Goal: Check status: Check status

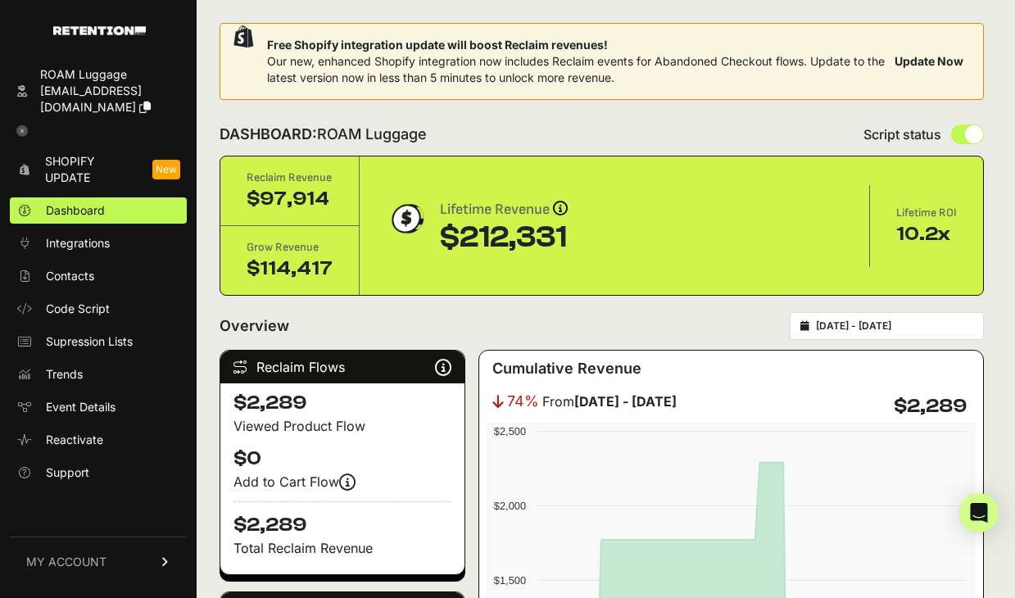
scroll to position [2032, 0]
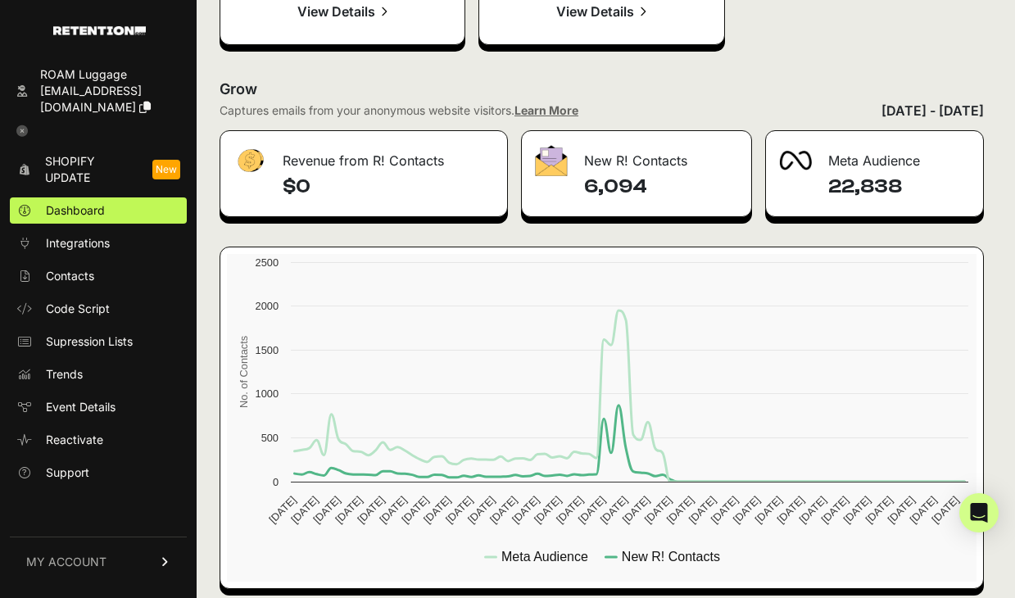
click at [882, 111] on div "[DATE] - [DATE]" at bounding box center [933, 111] width 102 height 20
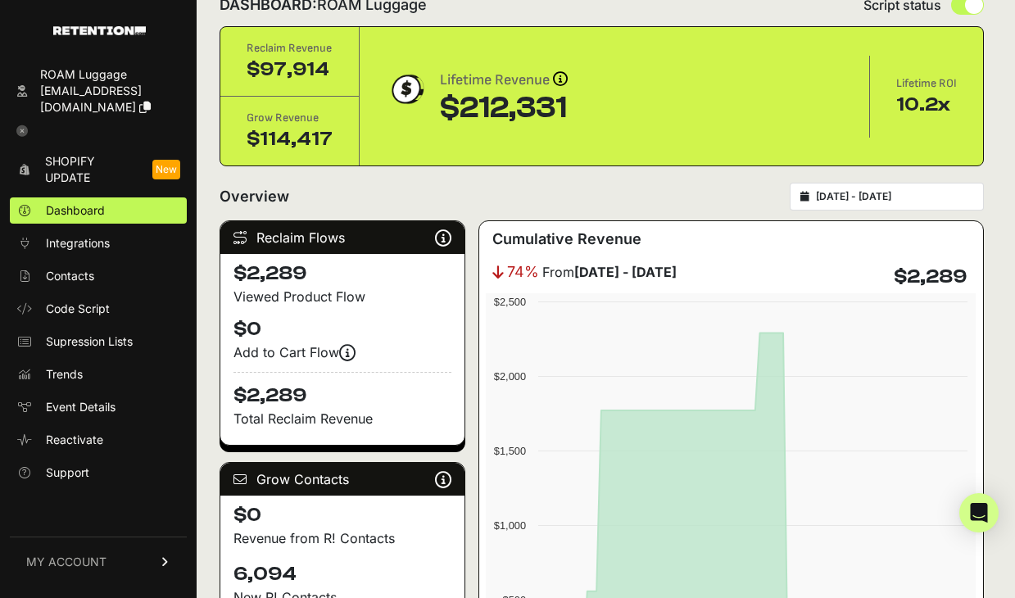
scroll to position [129, 0]
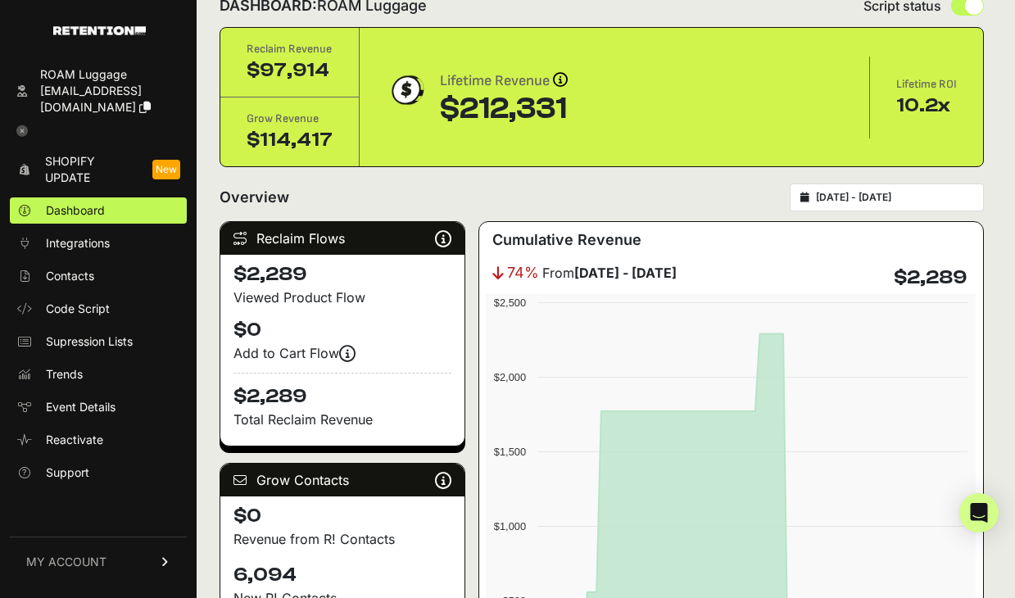
type input "[DATE]"
click at [838, 193] on input "[DATE] - [DATE]" at bounding box center [894, 197] width 157 height 13
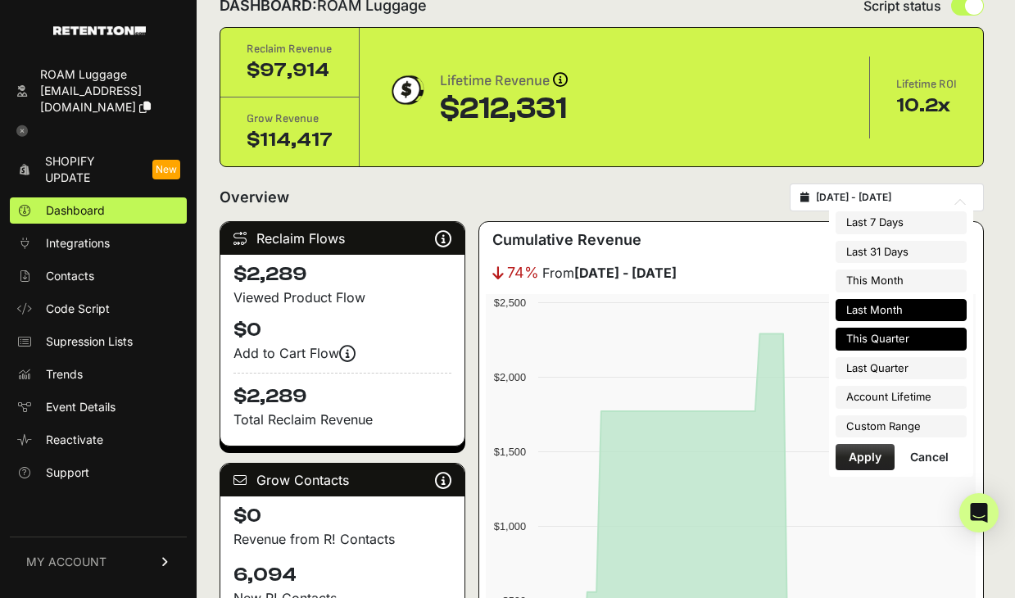
type input "[DATE]"
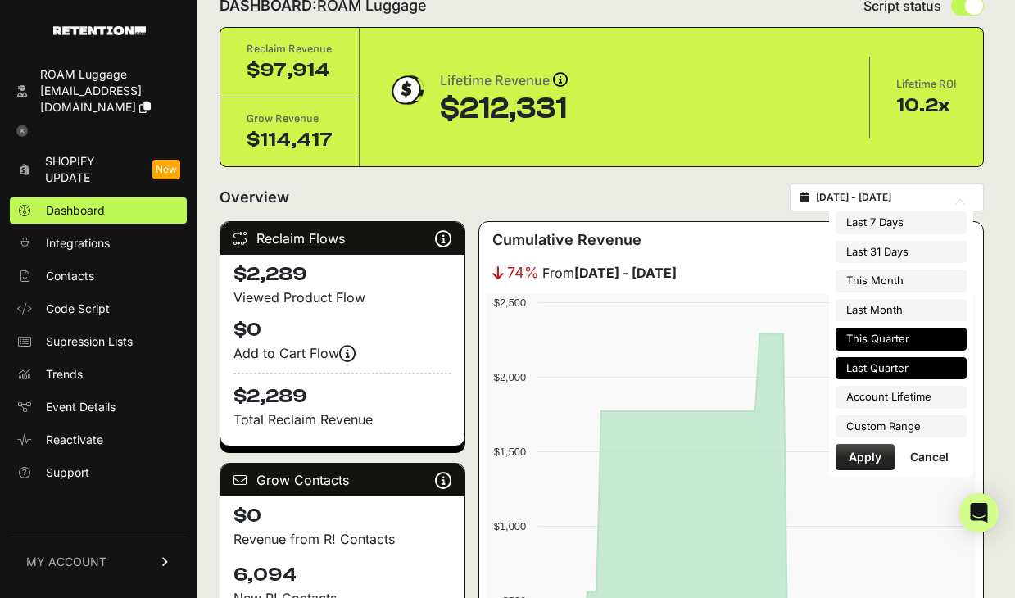
type input "[DATE]"
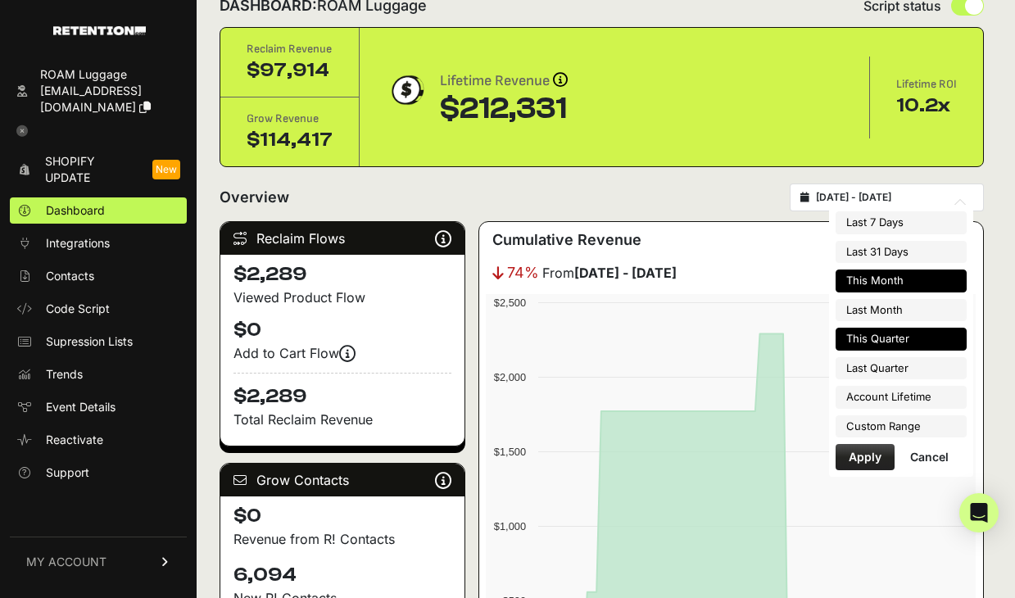
type input "[DATE]"
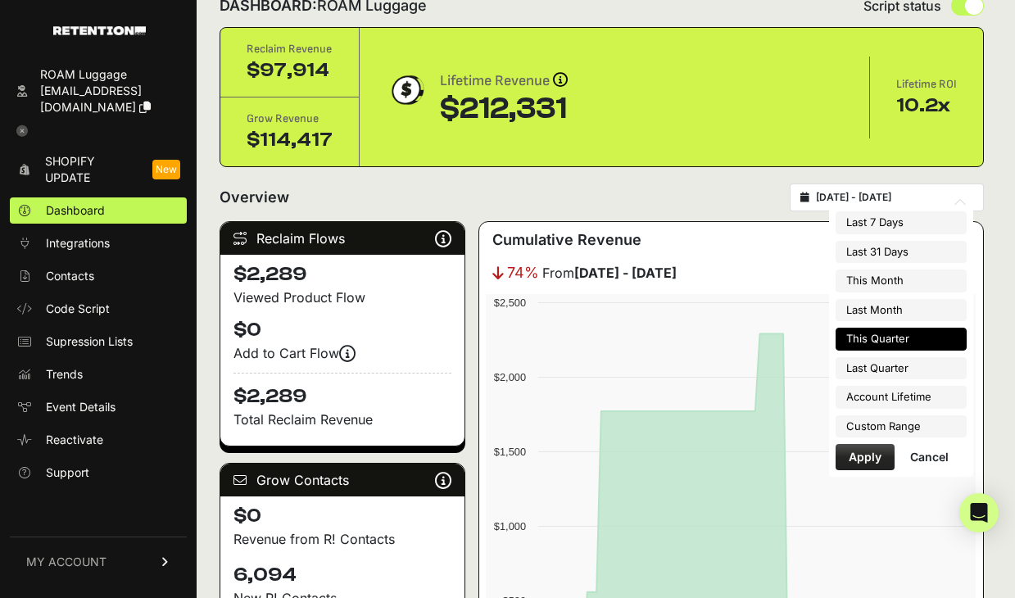
type input "[DATE]"
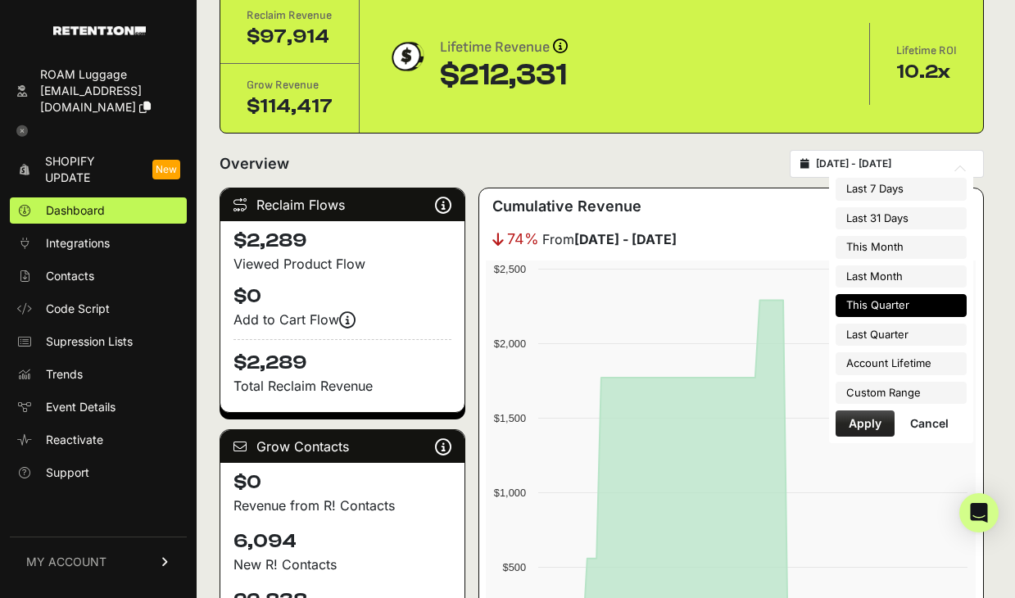
scroll to position [167, 0]
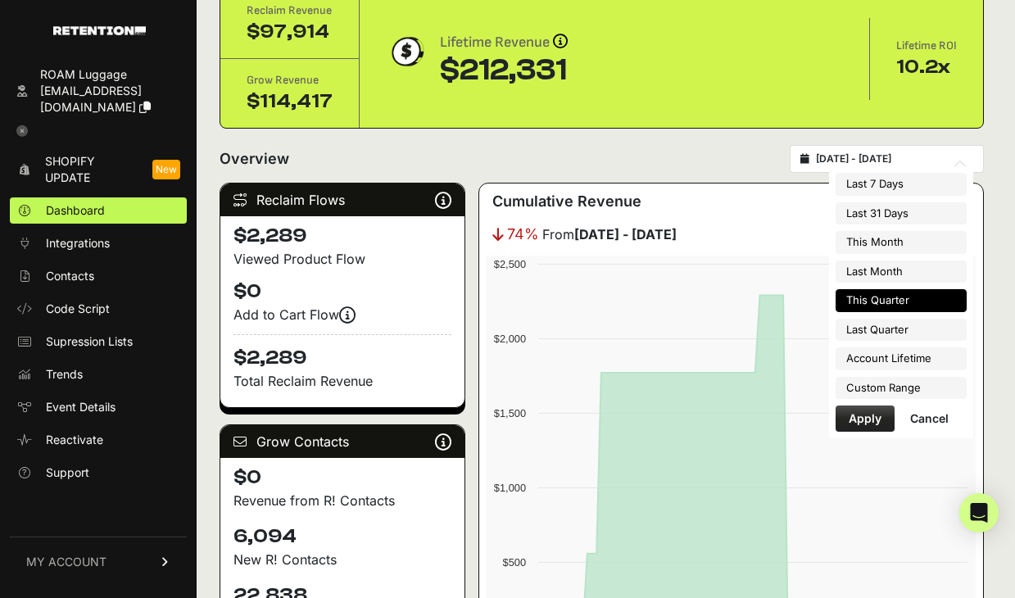
type input "[DATE]"
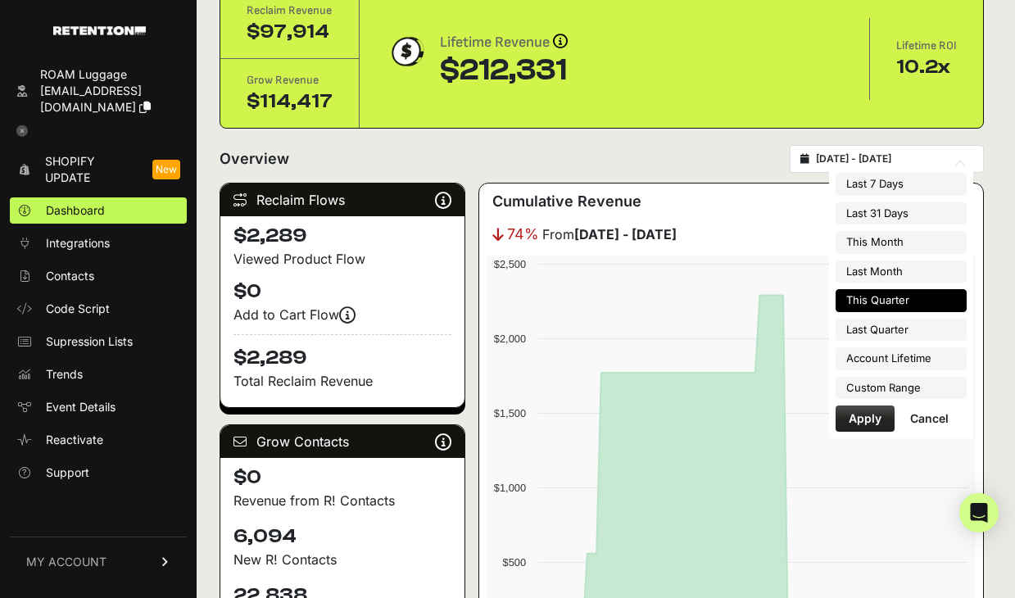
type input "[DATE]"
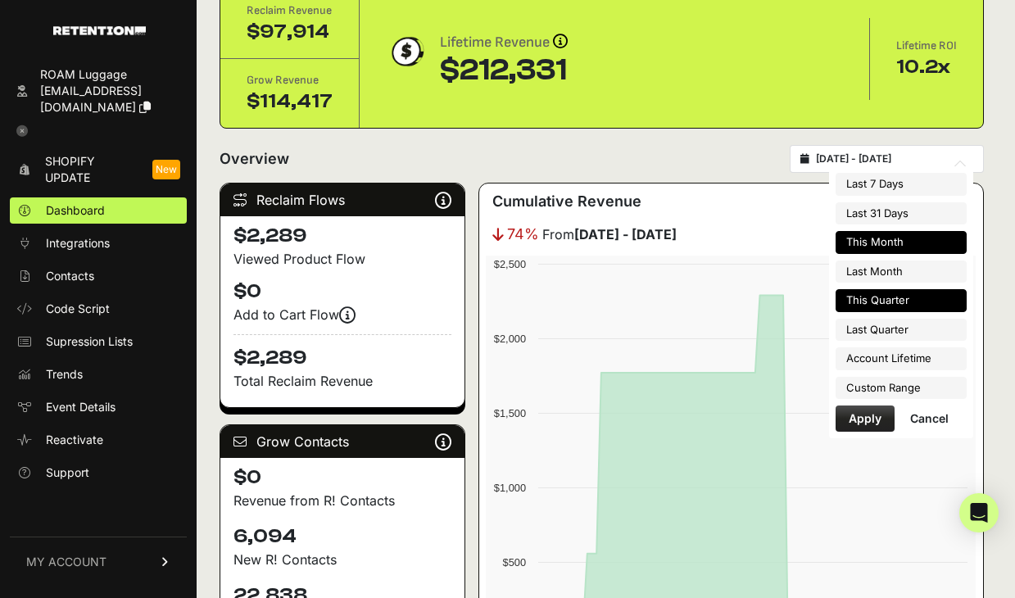
type input "[DATE]"
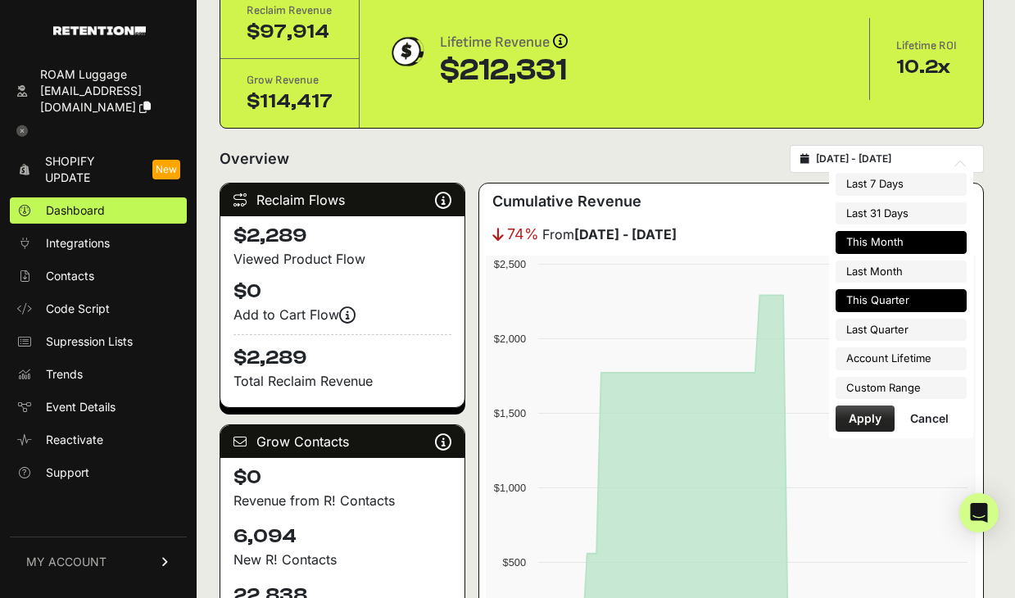
type input "[DATE]"
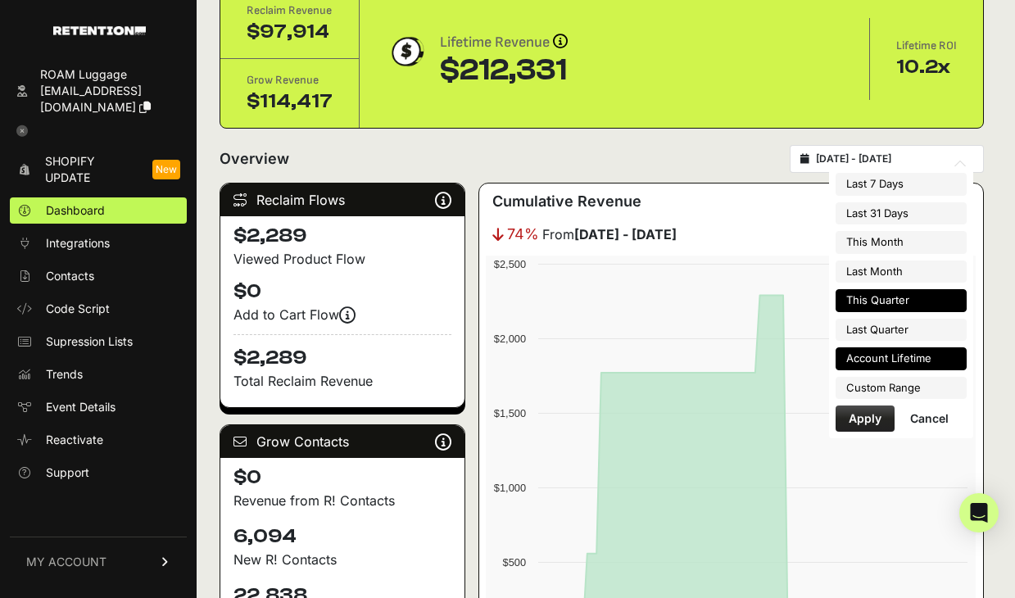
type input "[DATE]"
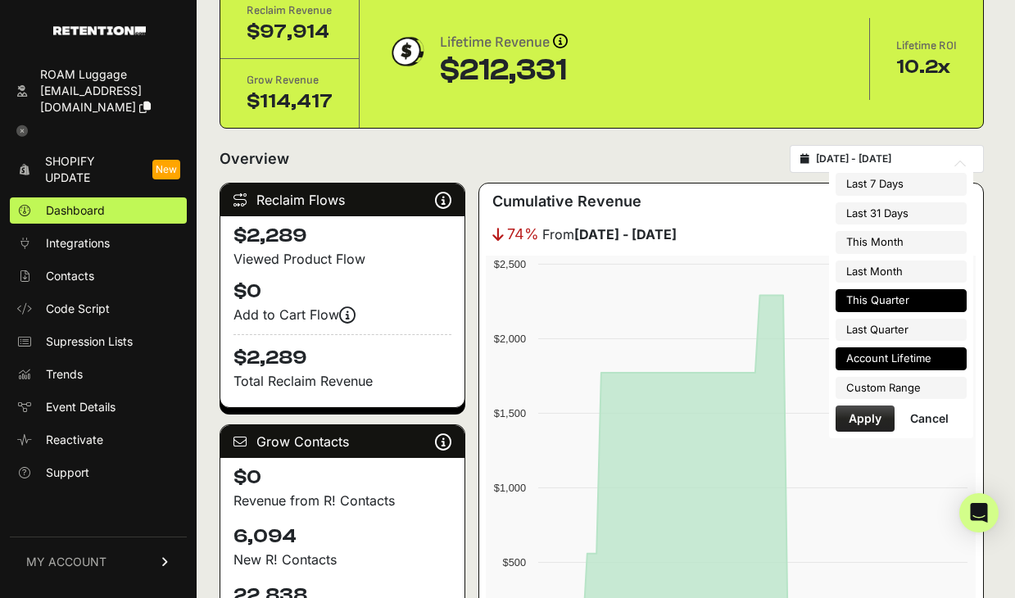
type input "[DATE]"
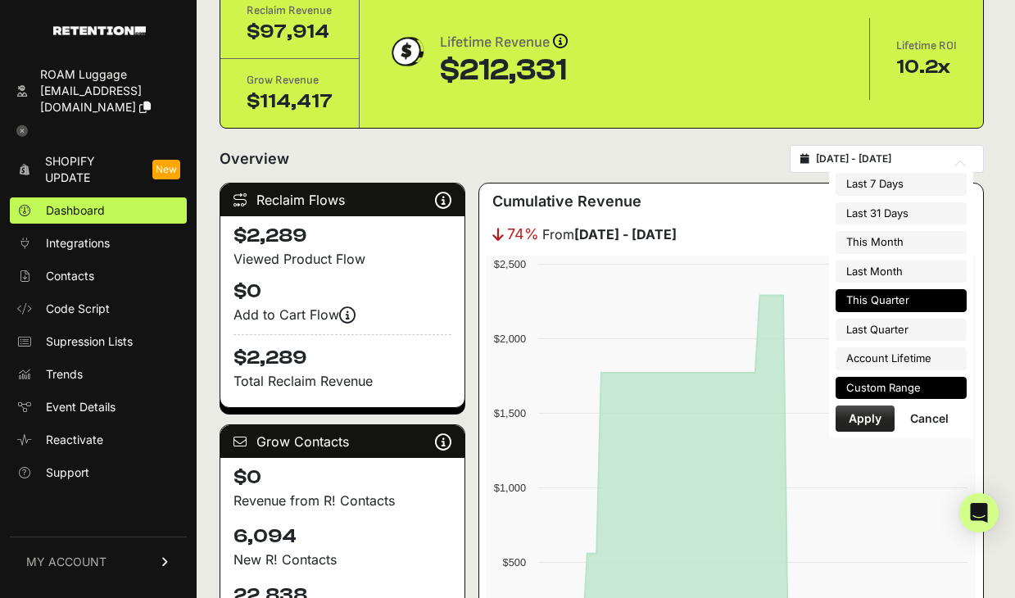
click at [885, 388] on li "Custom Range" at bounding box center [901, 388] width 131 height 23
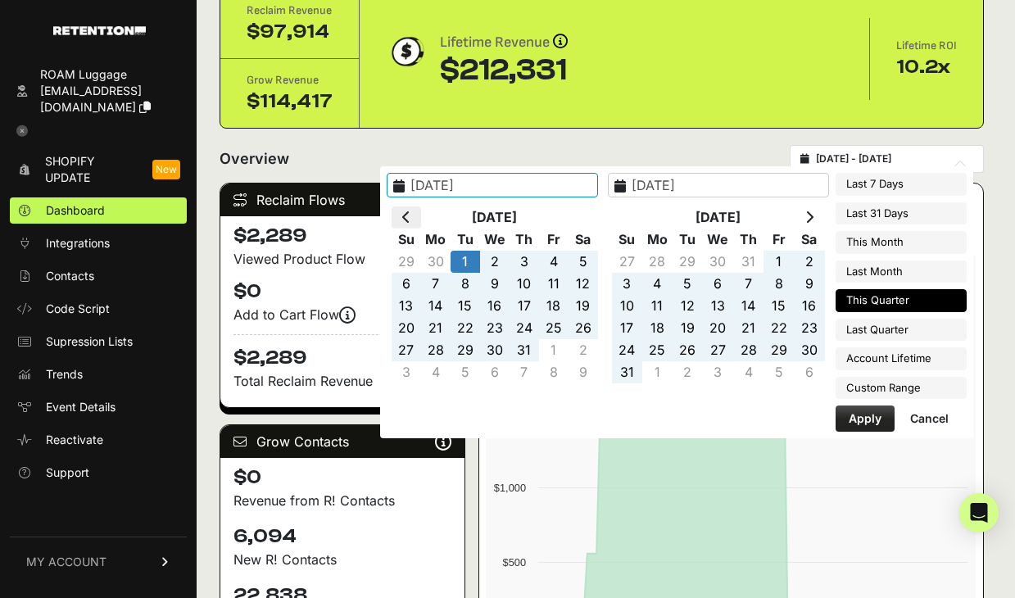
click at [410, 221] on icon at bounding box center [406, 217] width 8 height 13
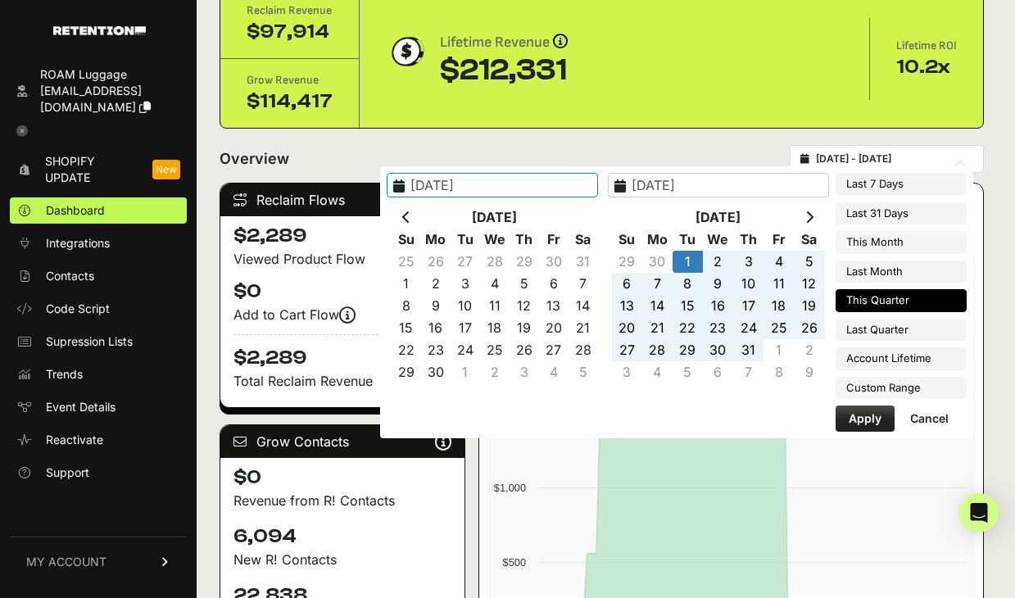
click at [410, 221] on icon at bounding box center [406, 217] width 8 height 13
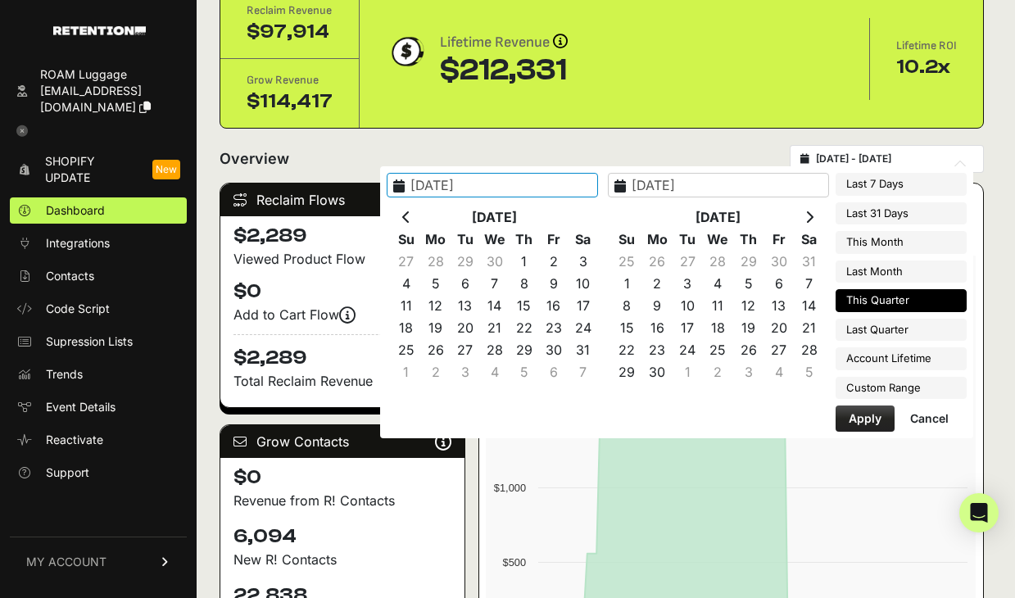
click at [410, 221] on icon at bounding box center [406, 217] width 8 height 13
type input "[DATE]"
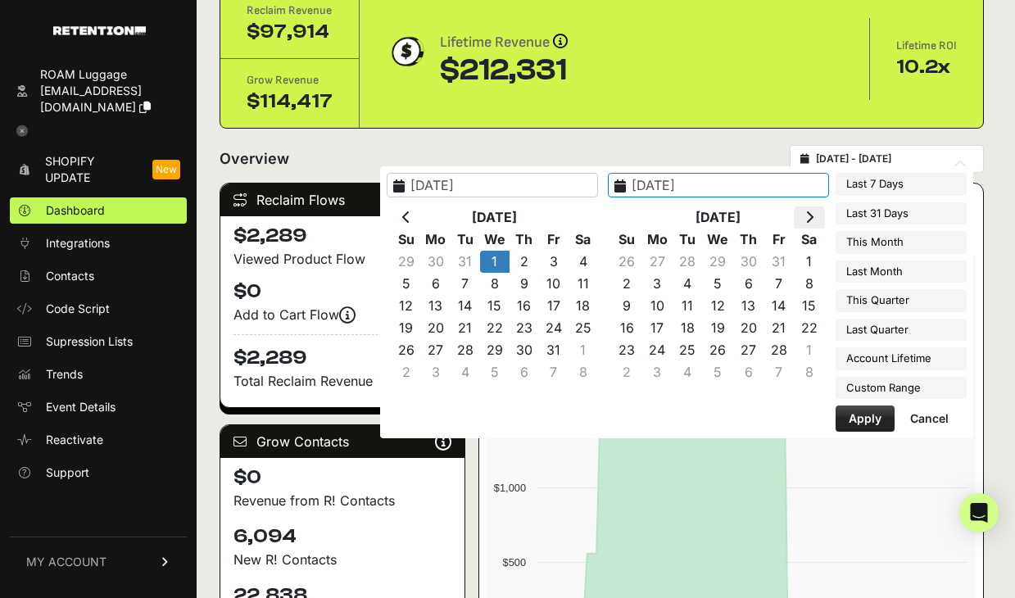
click at [815, 221] on th at bounding box center [809, 217] width 30 height 22
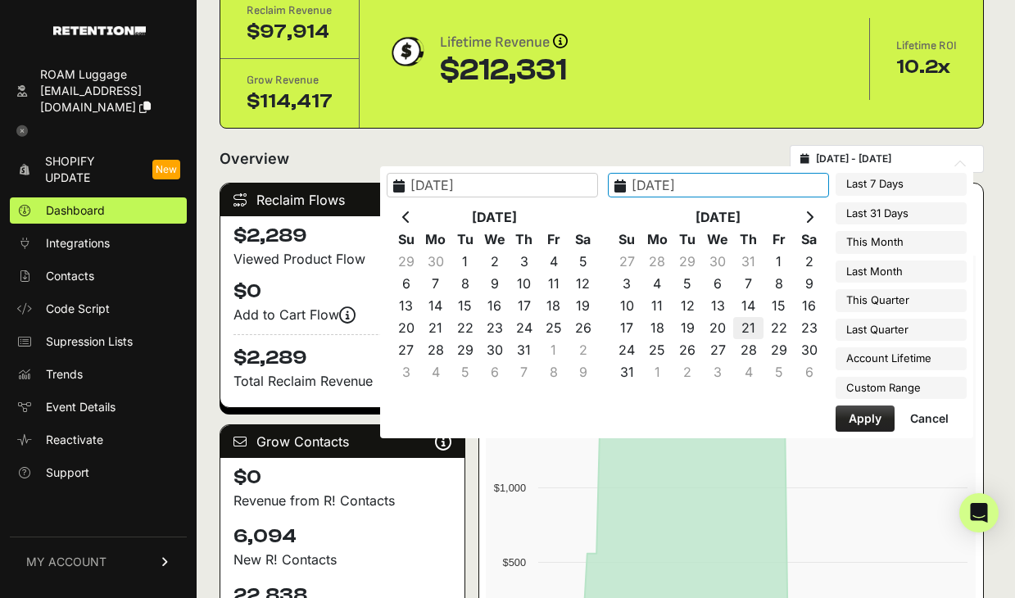
type input "[DATE]"
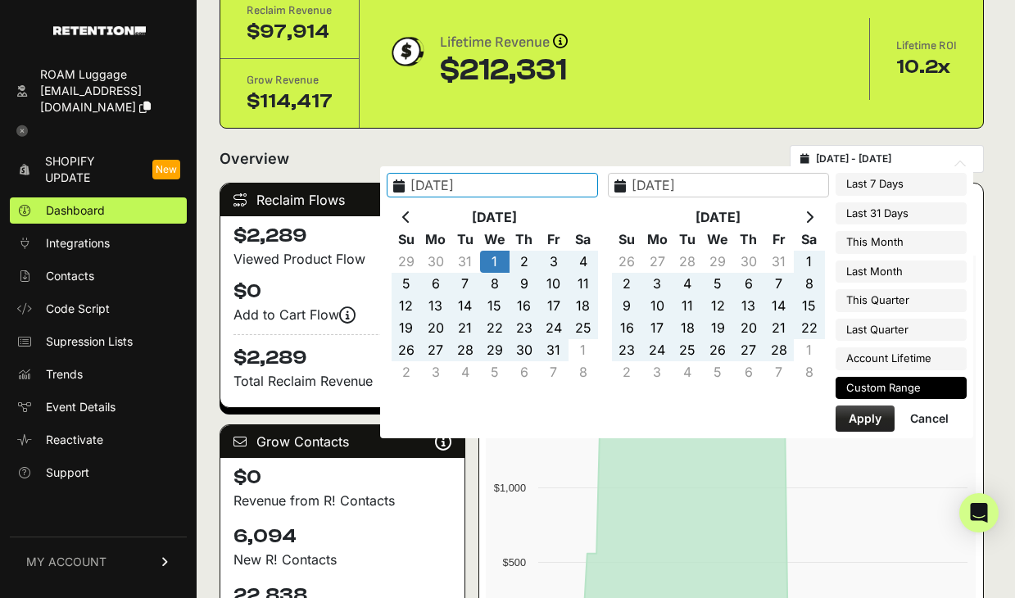
type input "[DATE]"
click at [857, 415] on button "Apply" at bounding box center [865, 419] width 59 height 26
type input "[DATE] - [DATE]"
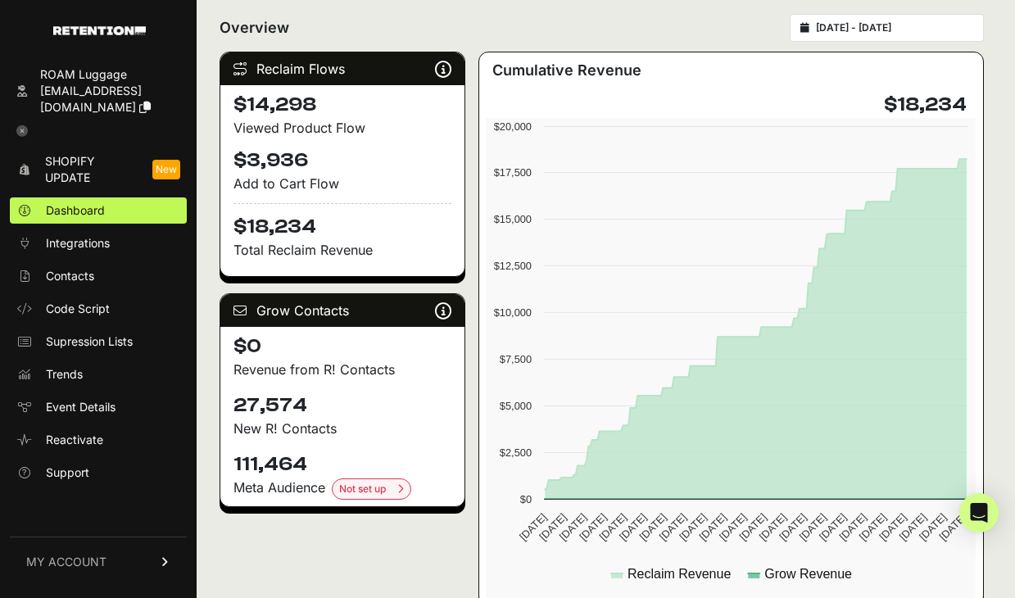
scroll to position [297, 0]
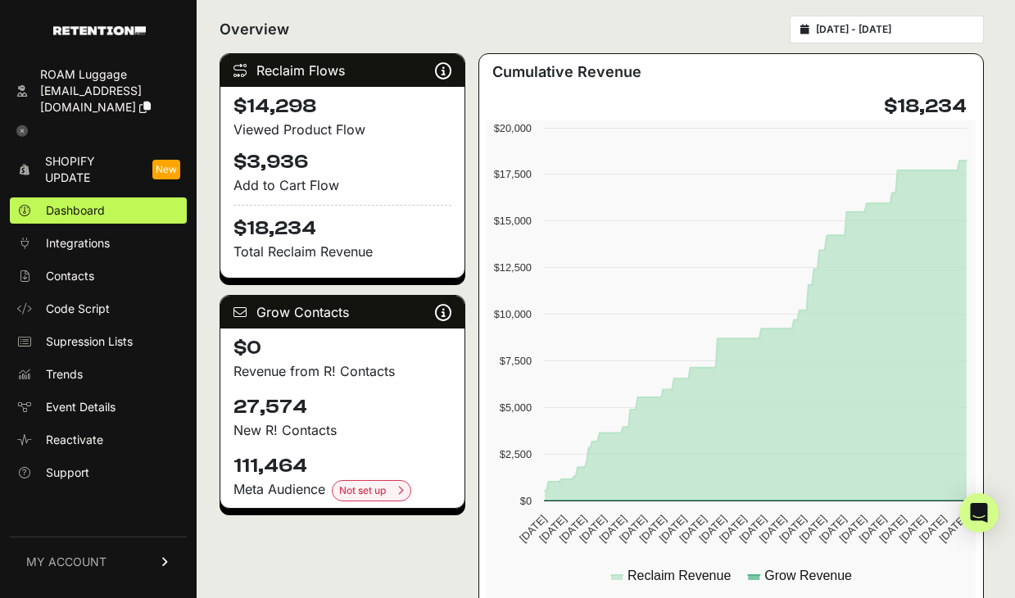
click at [260, 107] on h4 "$14,298" at bounding box center [342, 106] width 218 height 26
drag, startPoint x: 260, startPoint y: 107, endPoint x: 296, endPoint y: 234, distance: 132.8
click at [297, 236] on div "$14,298 Viewed Product Flow $3,936 Add to Cart Flow $18,234 Total Reclaim Reven…" at bounding box center [342, 182] width 244 height 191
click at [296, 234] on h4 "$18,234" at bounding box center [342, 223] width 218 height 37
